Goal: Information Seeking & Learning: Learn about a topic

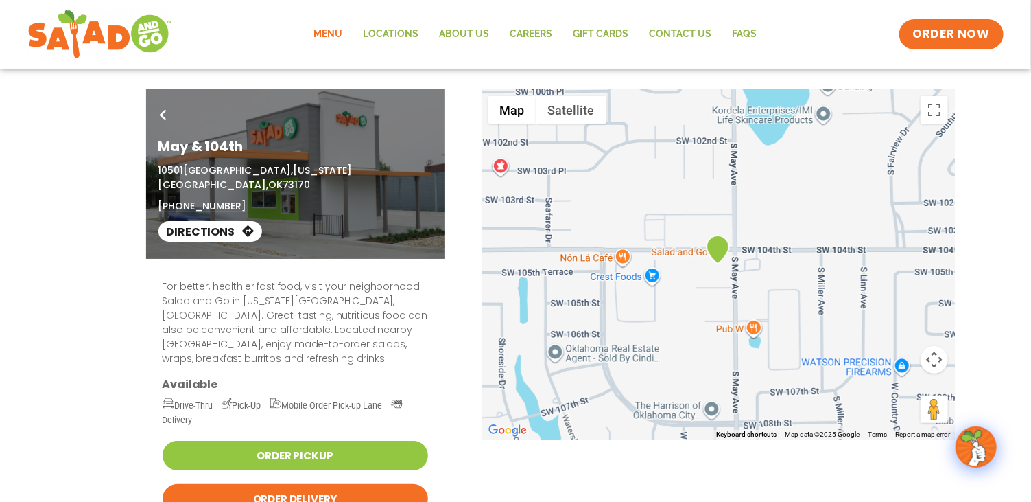
click at [327, 33] on link "Menu" at bounding box center [328, 35] width 49 height 32
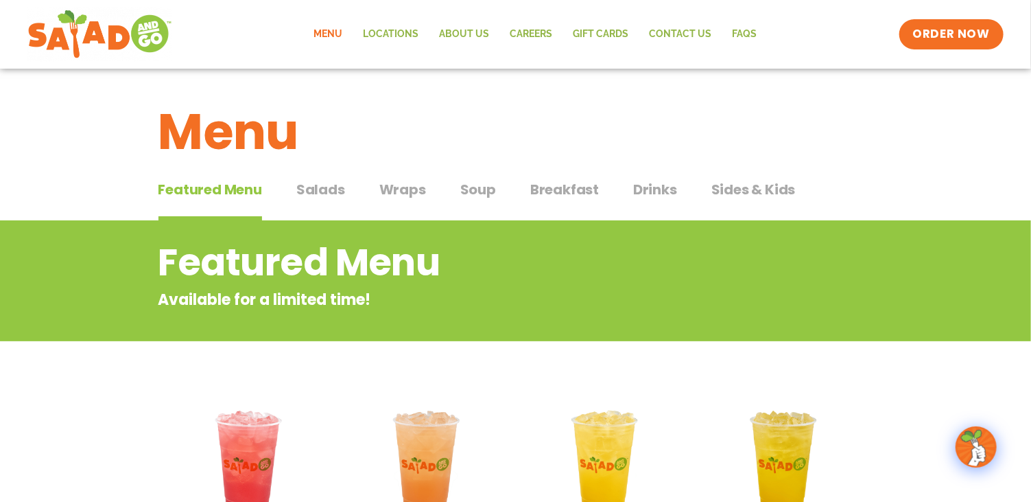
drag, startPoint x: 401, startPoint y: 183, endPoint x: 459, endPoint y: 187, distance: 57.8
click at [402, 183] on span "Wraps" at bounding box center [402, 189] width 47 height 21
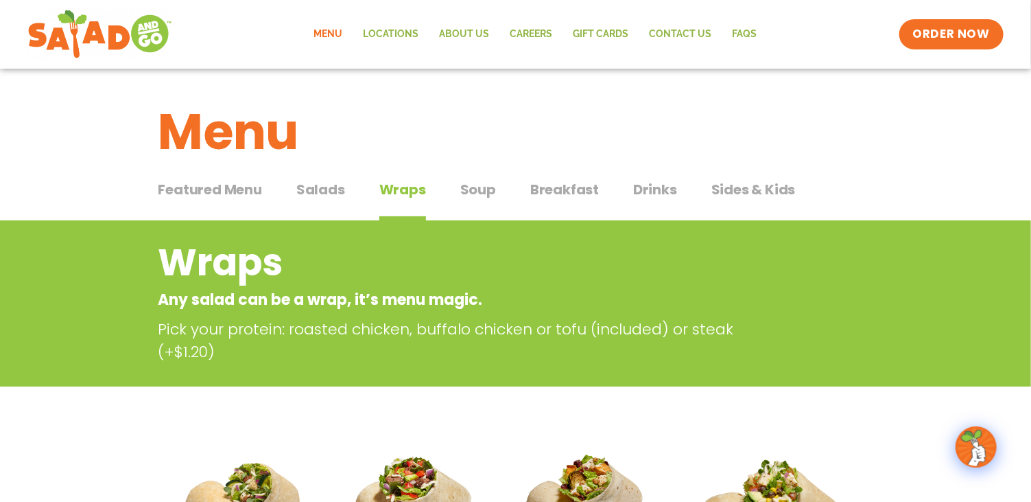
click at [476, 187] on span "Soup" at bounding box center [478, 189] width 36 height 21
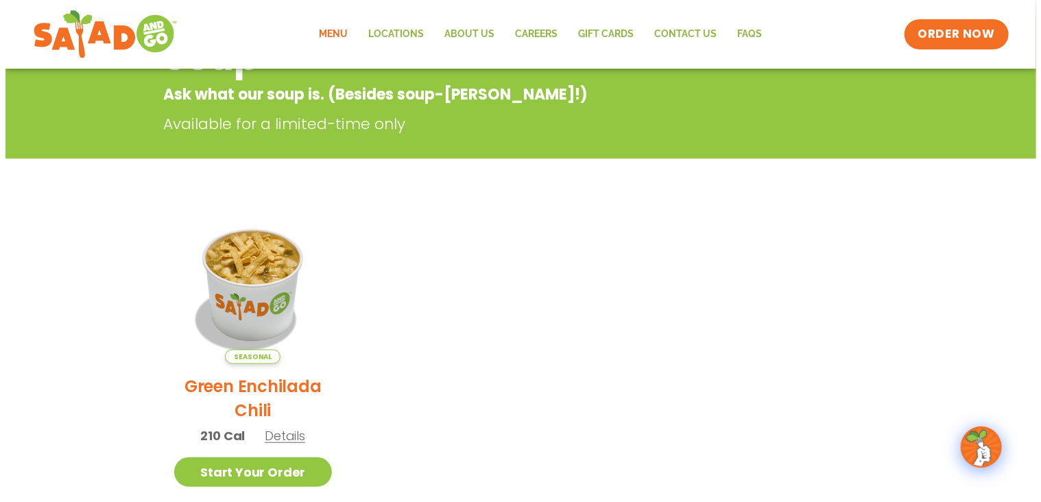
scroll to position [274, 0]
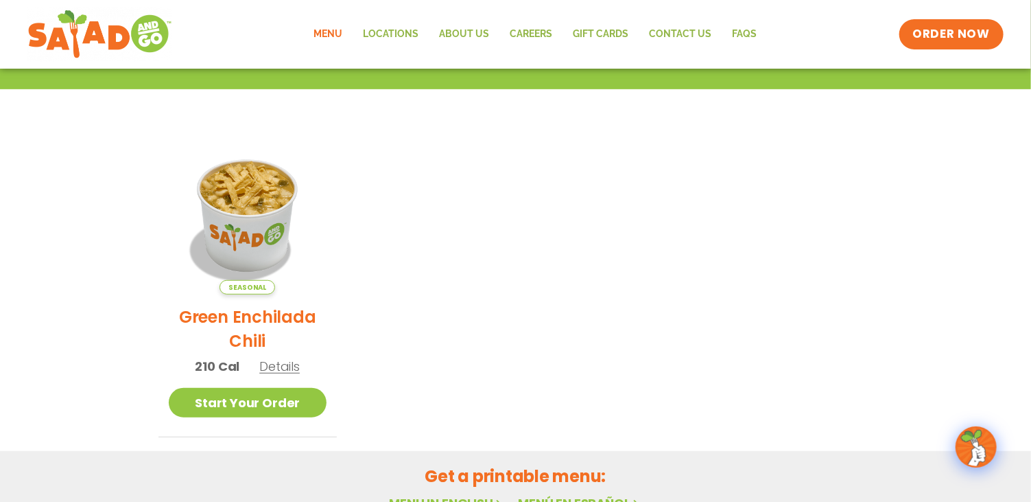
click at [277, 366] on span "Details" at bounding box center [279, 365] width 40 height 17
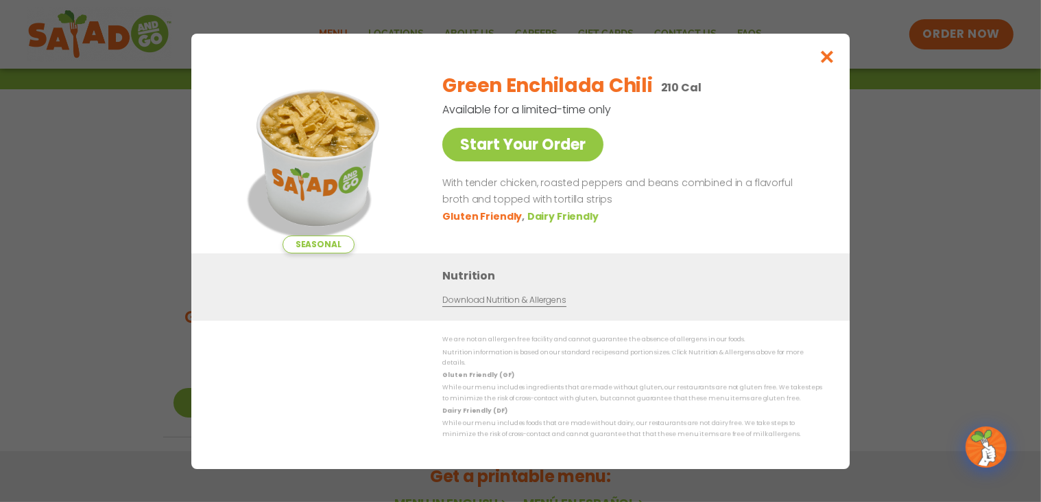
click at [469, 307] on link "Download Nutrition & Allergens" at bounding box center [504, 300] width 123 height 13
click at [467, 307] on link "Download Nutrition & Allergens" at bounding box center [504, 300] width 123 height 13
click at [269, 117] on img at bounding box center [318, 157] width 192 height 192
click at [651, 139] on div "Green Enchilada Chili 210 Cal Available for a limited-time only Start Your Orde…" at bounding box center [630, 157] width 375 height 192
click at [831, 64] on icon "Close modal" at bounding box center [827, 56] width 17 height 14
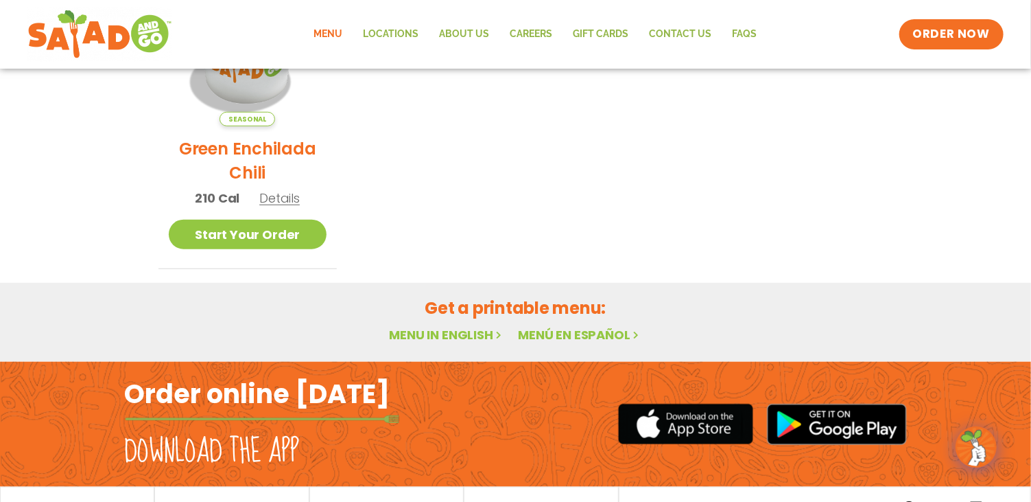
scroll to position [237, 0]
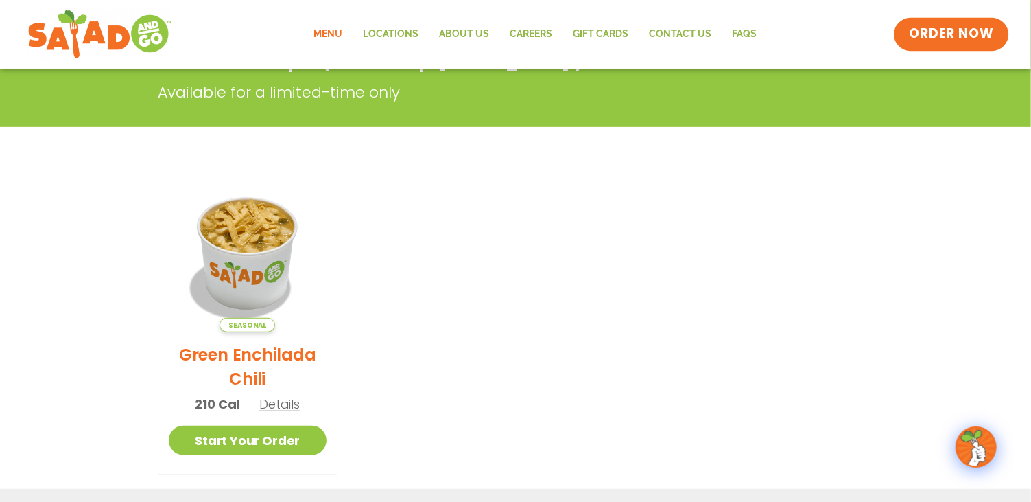
click at [942, 32] on span "ORDER NOW" at bounding box center [951, 34] width 85 height 18
